Goal: Task Accomplishment & Management: Manage account settings

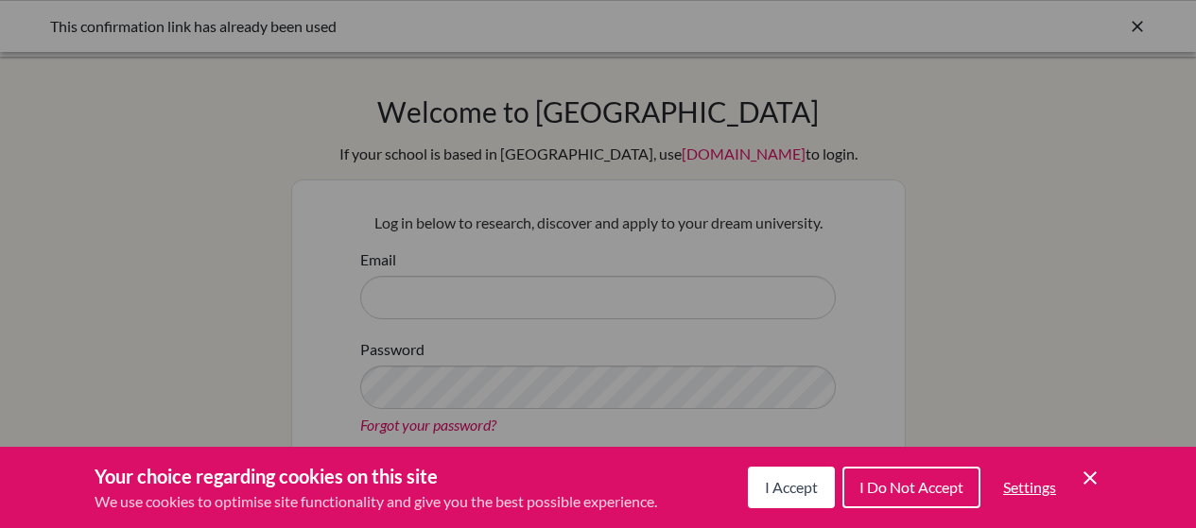
click at [812, 495] on span "I Accept" at bounding box center [791, 487] width 53 height 18
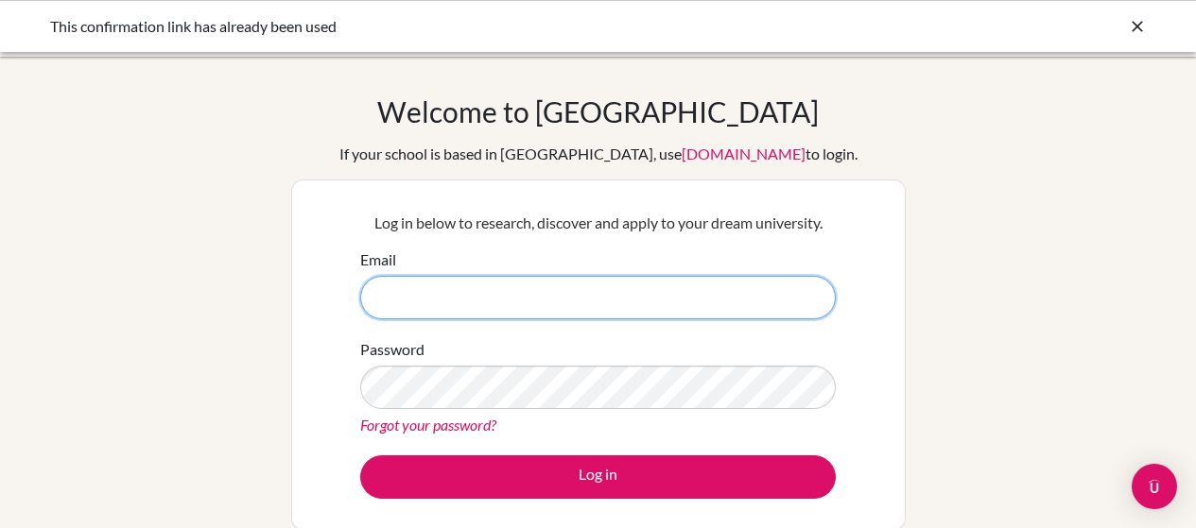
click at [639, 312] on input "Email" at bounding box center [597, 297] width 475 height 43
type input "[PERSON_NAME][EMAIL_ADDRESS][DOMAIN_NAME]"
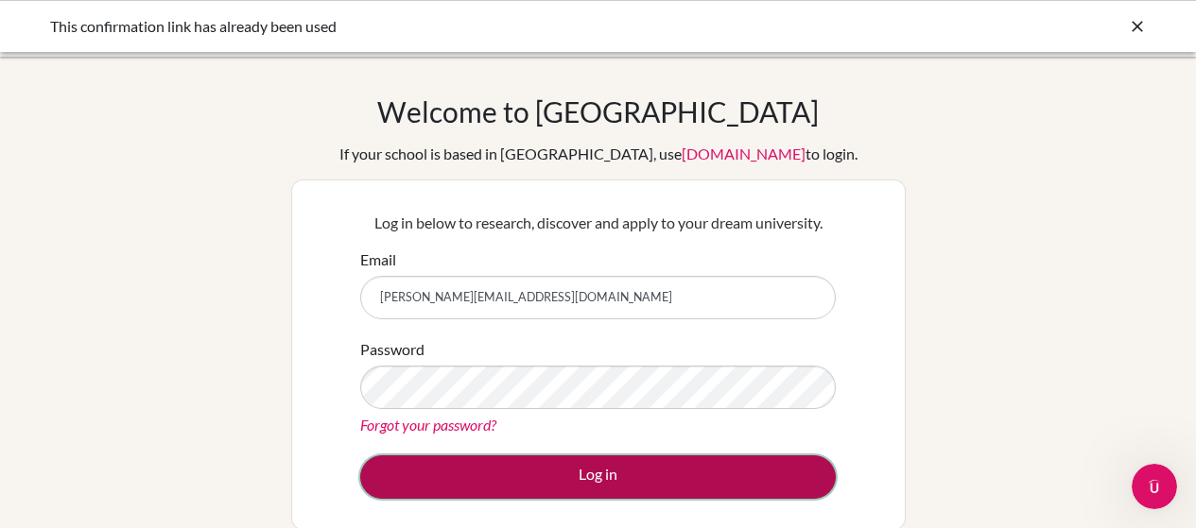
click at [618, 465] on button "Log in" at bounding box center [597, 477] width 475 height 43
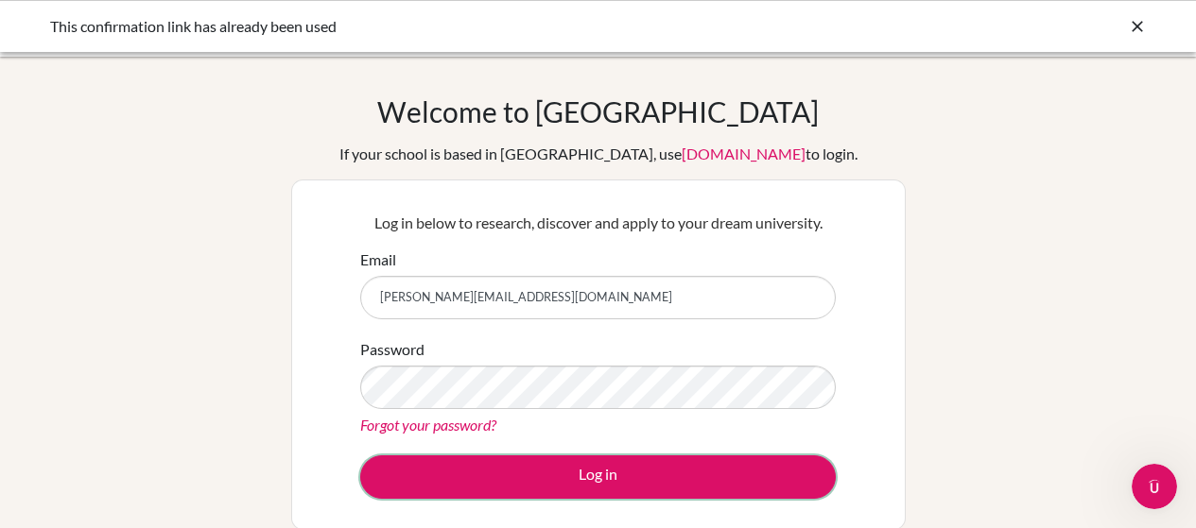
scroll to position [81, 0]
